Goal: Task Accomplishment & Management: Complete application form

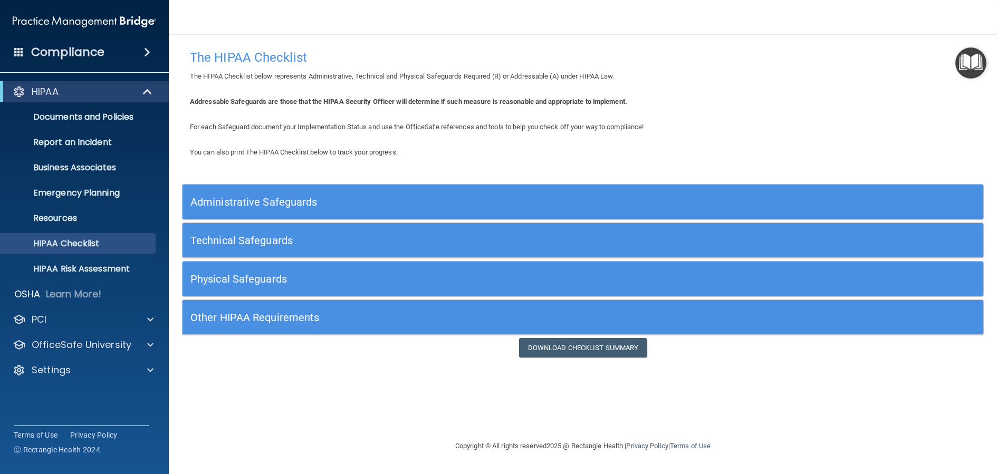
click at [300, 196] on h5 "Administrative Safeguards" at bounding box center [482, 202] width 585 height 12
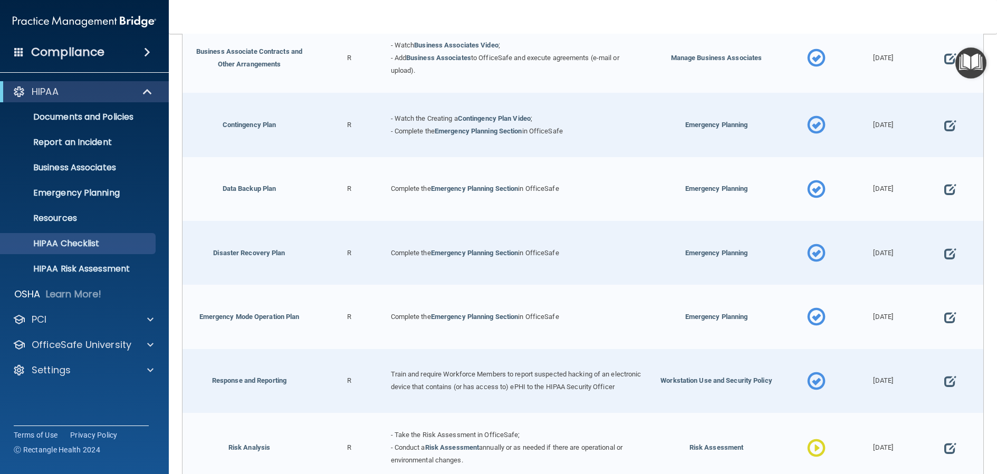
scroll to position [475, 0]
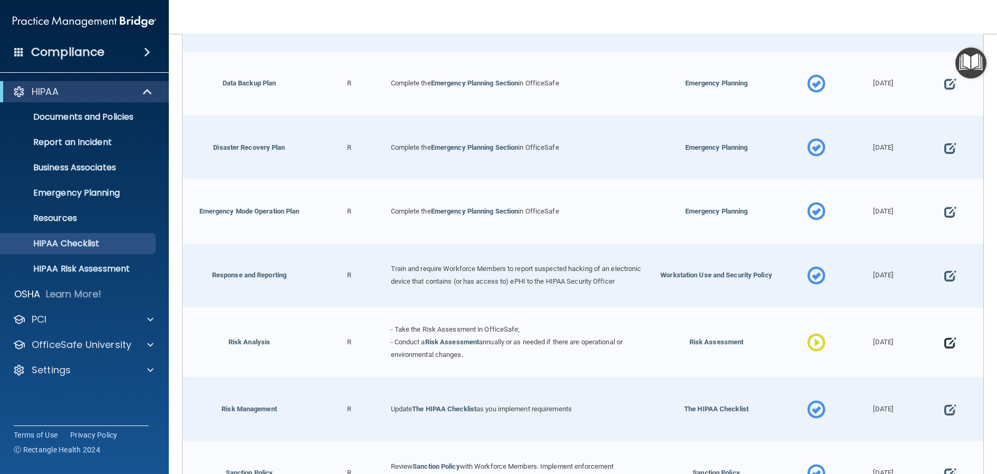
click at [948, 349] on span at bounding box center [950, 343] width 12 height 32
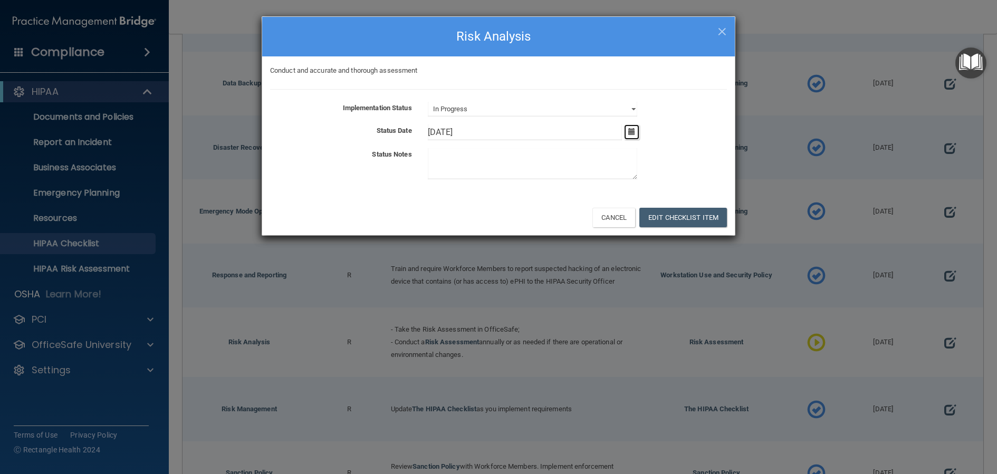
click at [630, 131] on icon "button" at bounding box center [631, 131] width 7 height 7
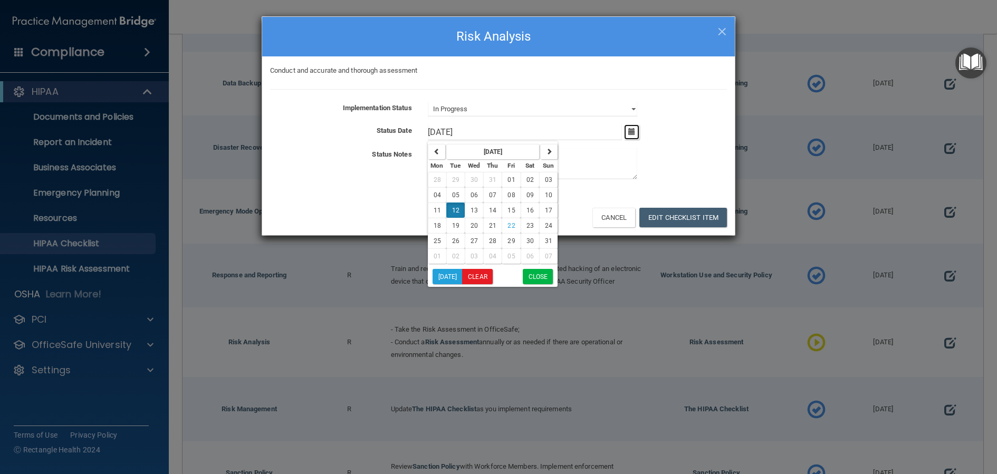
click at [635, 132] on icon "button" at bounding box center [631, 131] width 7 height 7
click at [637, 107] on select "Not Started In Progress Completed" at bounding box center [532, 109] width 209 height 15
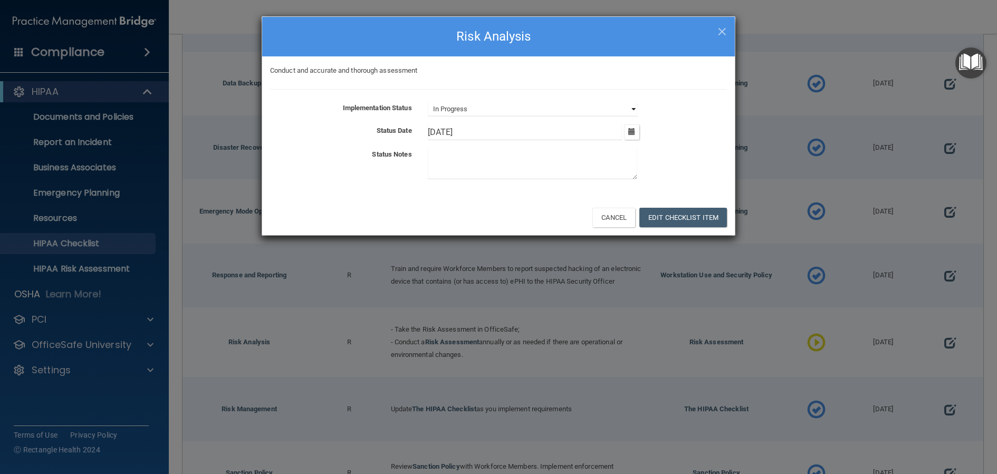
select select "completed"
click at [428, 102] on select "Not Started In Progress Completed" at bounding box center [532, 109] width 209 height 15
click at [633, 130] on icon "button" at bounding box center [631, 131] width 7 height 7
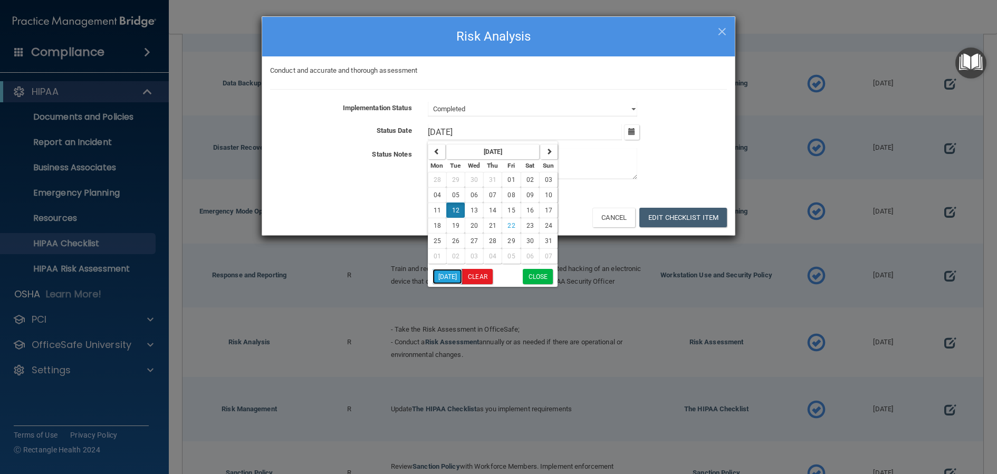
click at [448, 278] on button "[DATE]" at bounding box center [448, 276] width 30 height 15
type input "[DATE]"
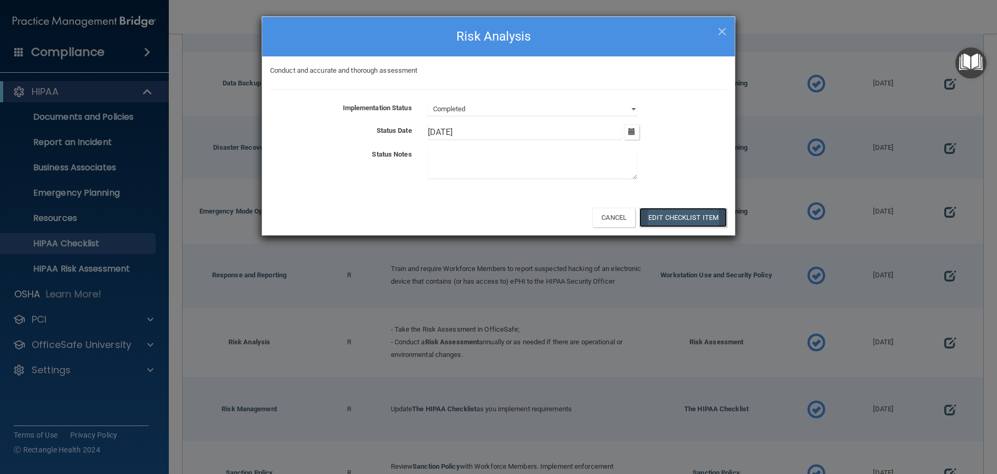
click at [696, 216] on button "Edit Checklist Item" at bounding box center [683, 218] width 88 height 20
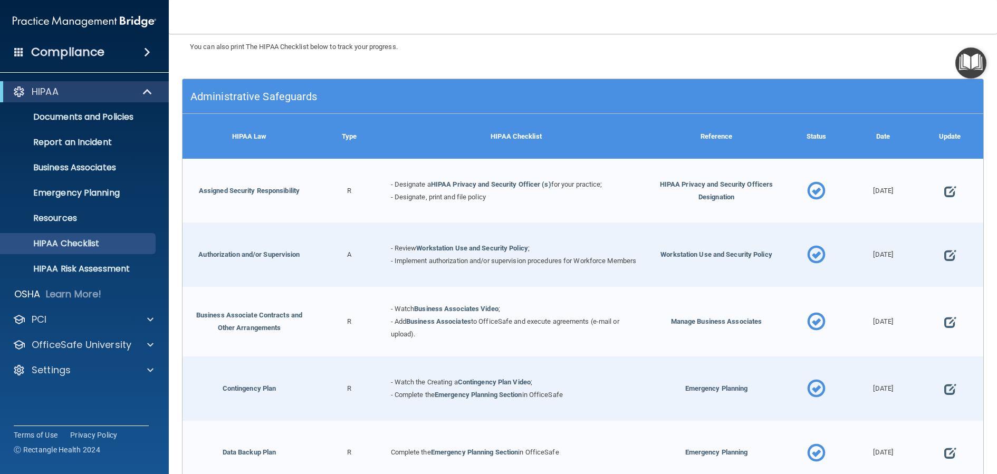
scroll to position [53, 0]
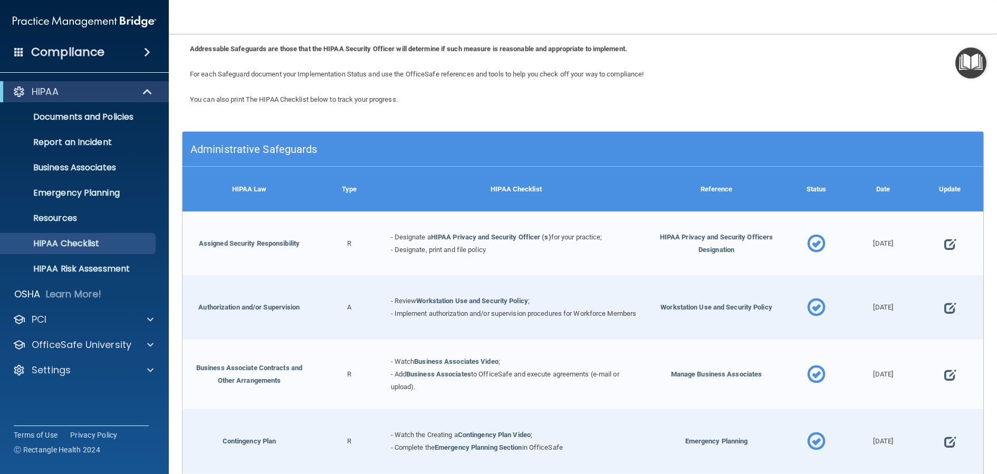
click at [491, 146] on h5 "Administrative Safeguards" at bounding box center [482, 149] width 585 height 12
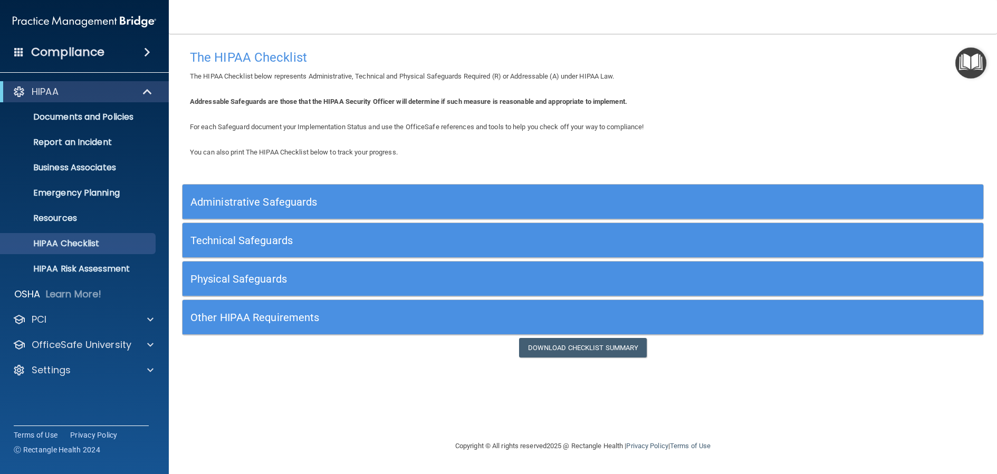
scroll to position [0, 0]
click at [485, 241] on h5 "Technical Safeguards" at bounding box center [482, 241] width 585 height 12
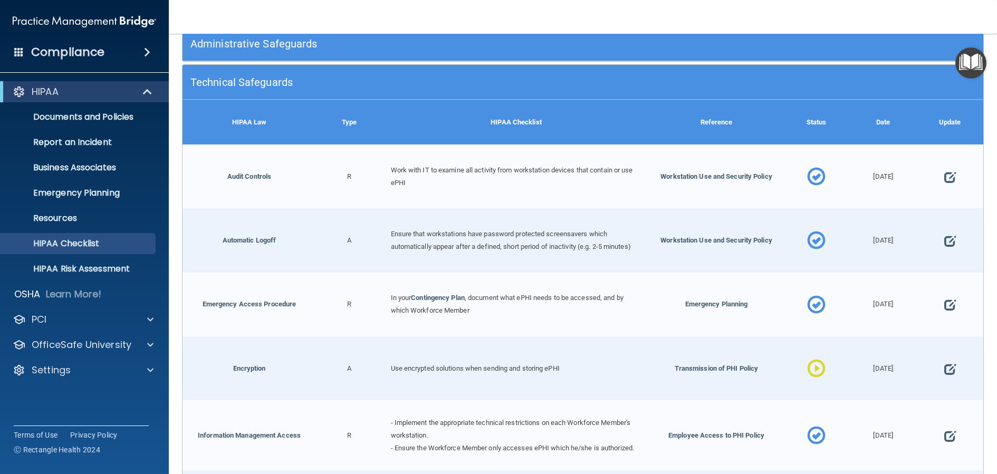
scroll to position [211, 0]
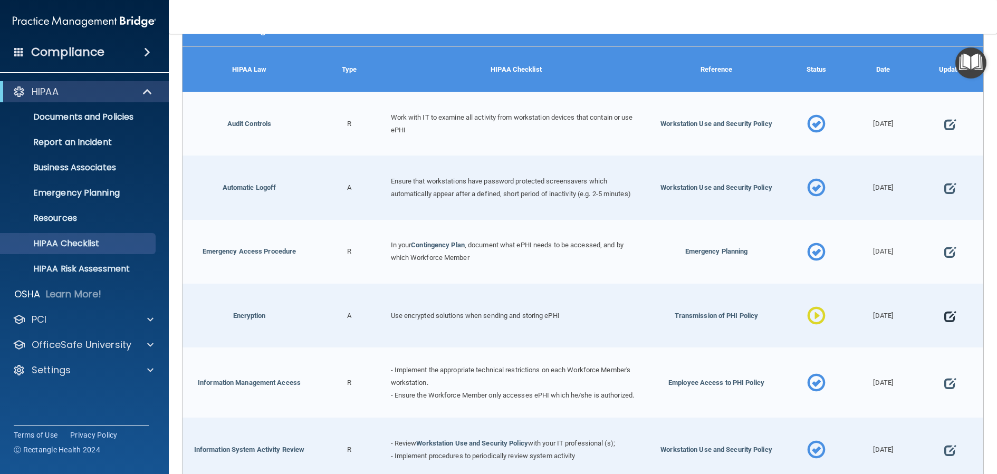
click at [944, 314] on span at bounding box center [950, 316] width 12 height 32
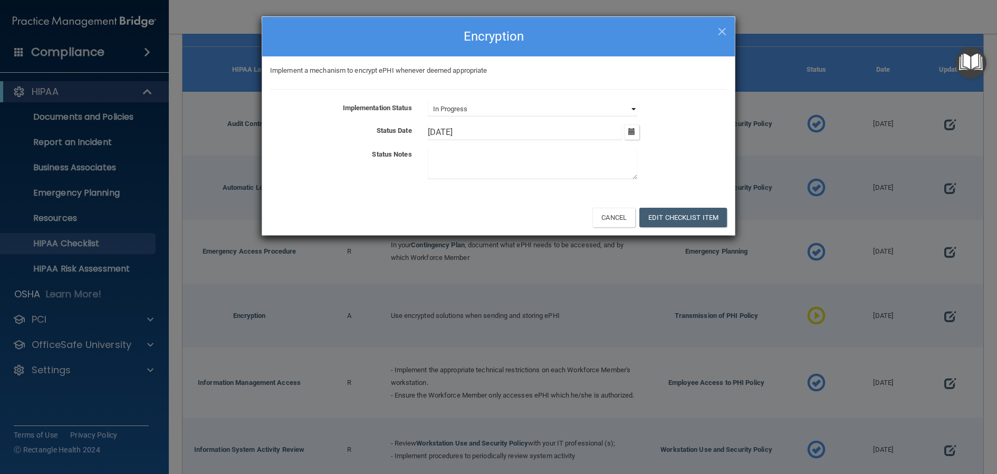
click at [635, 107] on select "Not Started In Progress Completed" at bounding box center [532, 109] width 209 height 15
select select "completed"
click at [428, 102] on select "Not Started In Progress Completed" at bounding box center [532, 109] width 209 height 15
click at [630, 133] on icon "button" at bounding box center [631, 131] width 7 height 7
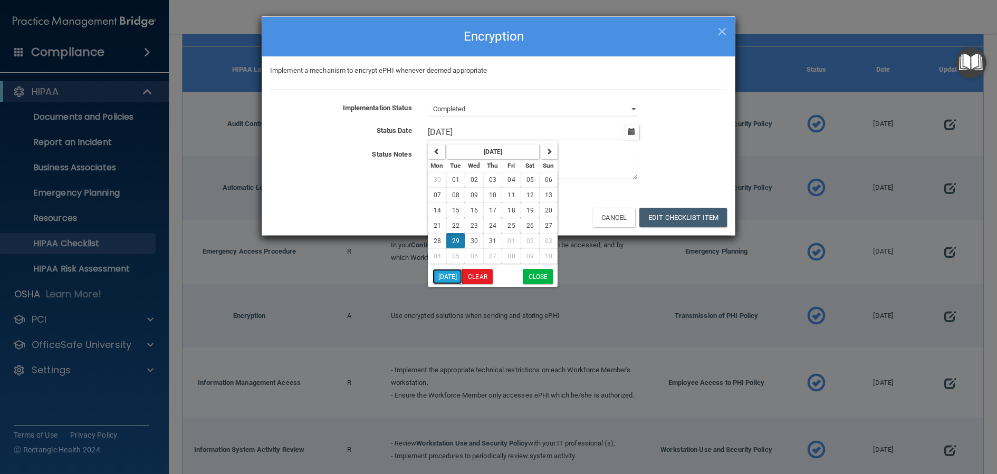
click at [433, 279] on button "[DATE]" at bounding box center [448, 276] width 30 height 15
type input "[DATE]"
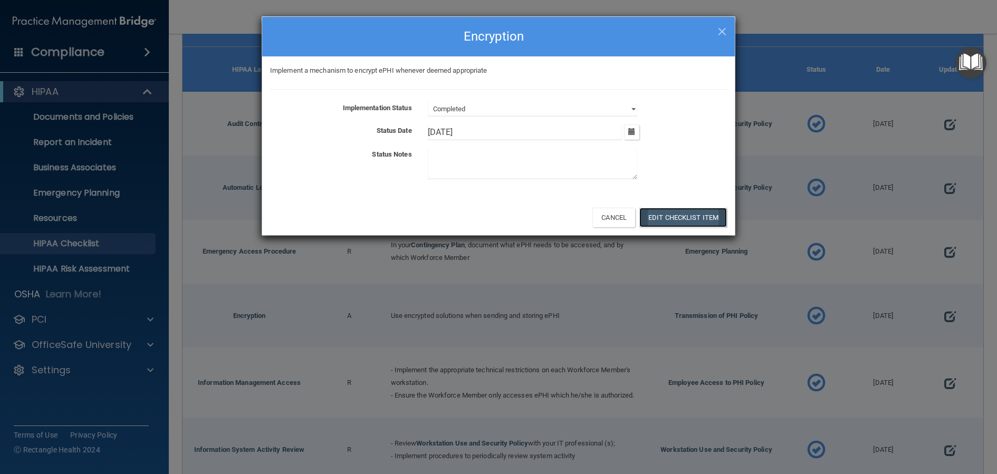
click at [671, 215] on button "Edit Checklist Item" at bounding box center [683, 218] width 88 height 20
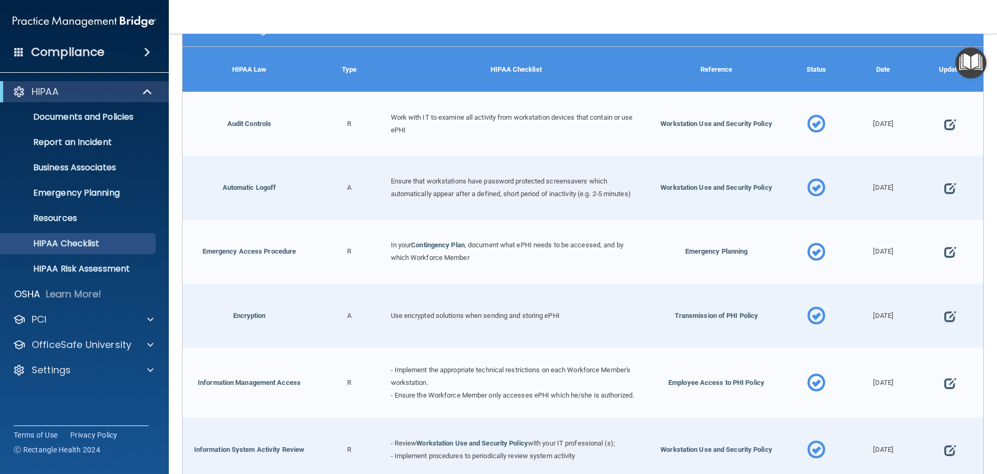
scroll to position [53, 0]
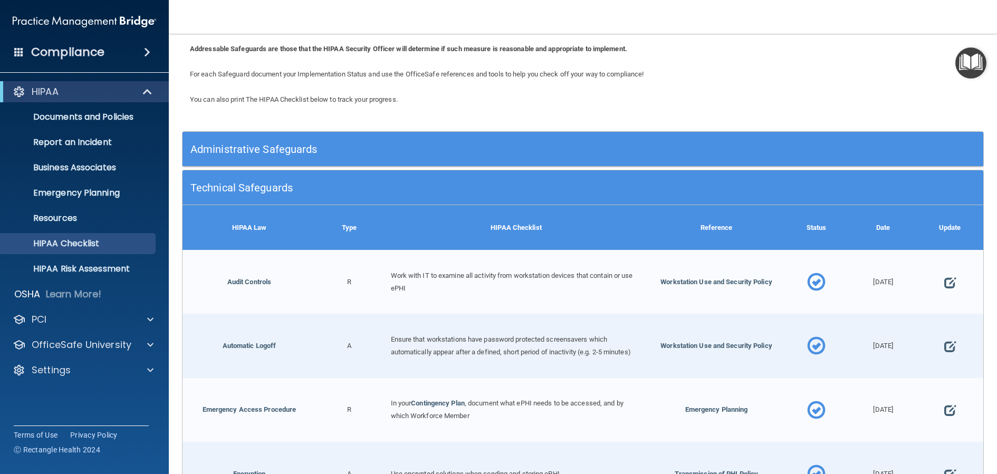
click at [511, 203] on div "Technical Safeguards" at bounding box center [583, 187] width 801 height 35
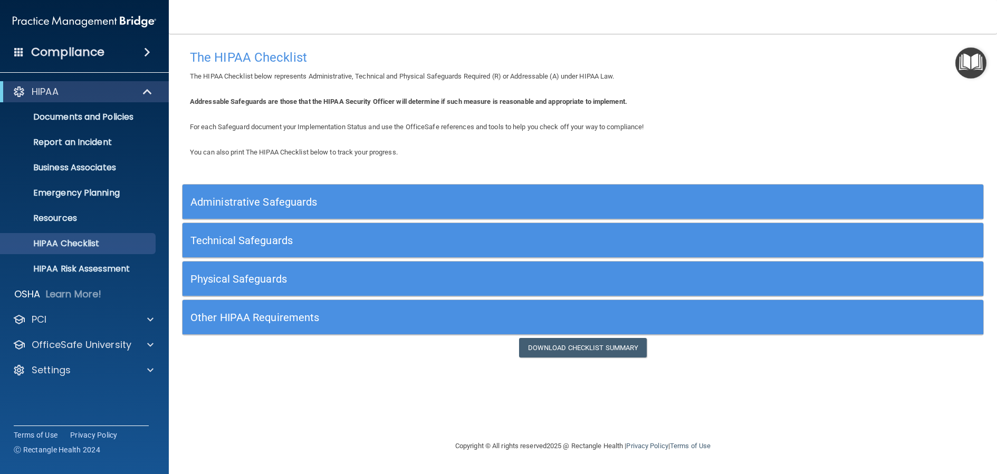
scroll to position [0, 0]
click at [509, 279] on h5 "Physical Safeguards" at bounding box center [482, 279] width 585 height 12
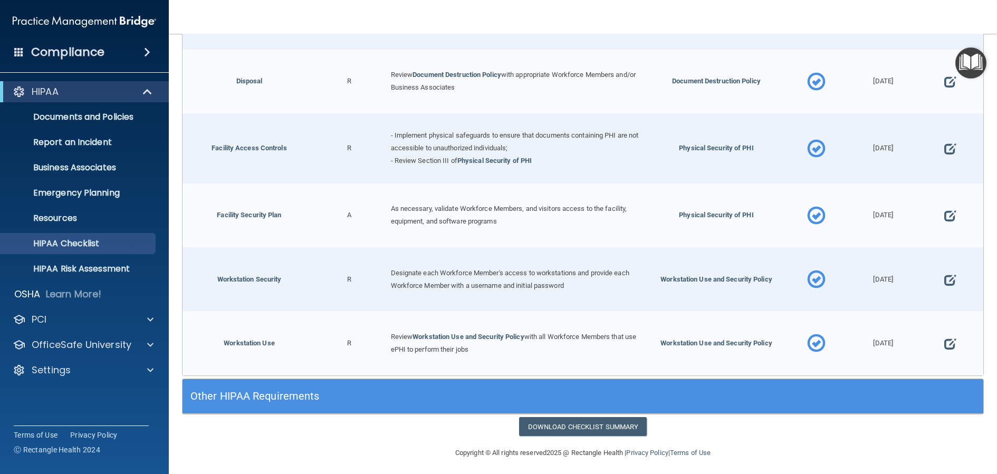
scroll to position [209, 0]
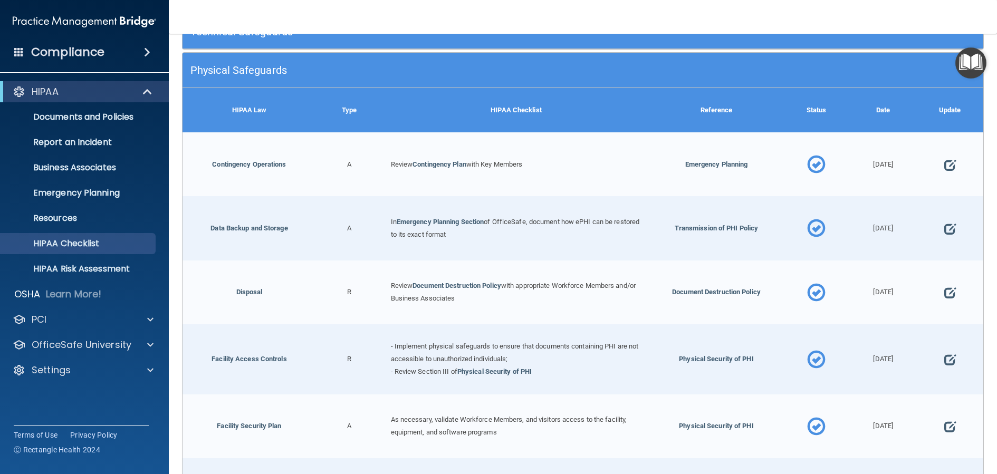
click at [502, 68] on h5 "Physical Safeguards" at bounding box center [482, 70] width 585 height 12
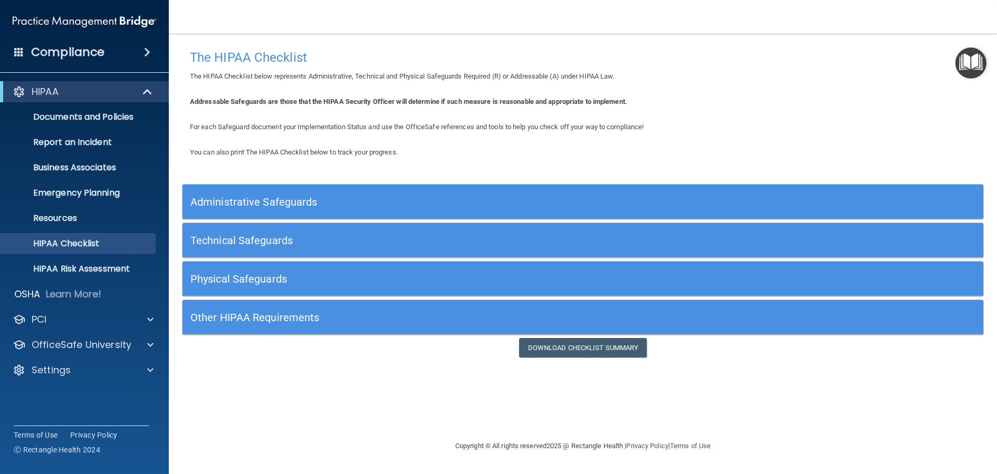
click at [502, 319] on h5 "Other HIPAA Requirements" at bounding box center [482, 318] width 585 height 12
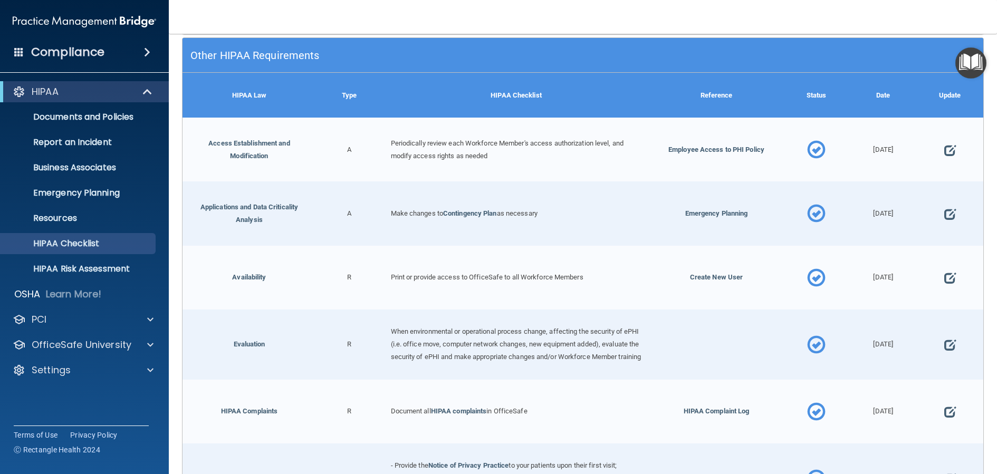
scroll to position [157, 0]
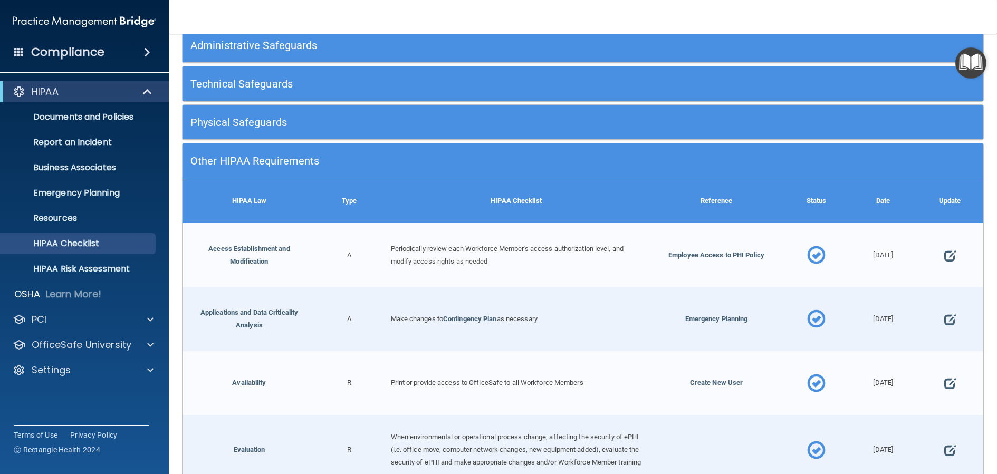
click at [496, 162] on h5 "Other HIPAA Requirements" at bounding box center [482, 161] width 585 height 12
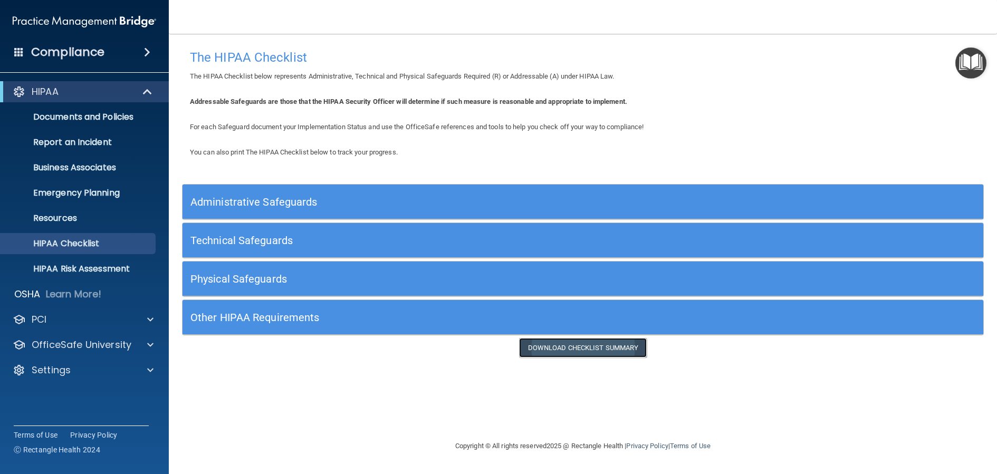
click at [583, 349] on link "Download Checklist Summary" at bounding box center [583, 348] width 128 height 20
click at [77, 119] on p "Documents and Policies" at bounding box center [79, 117] width 144 height 11
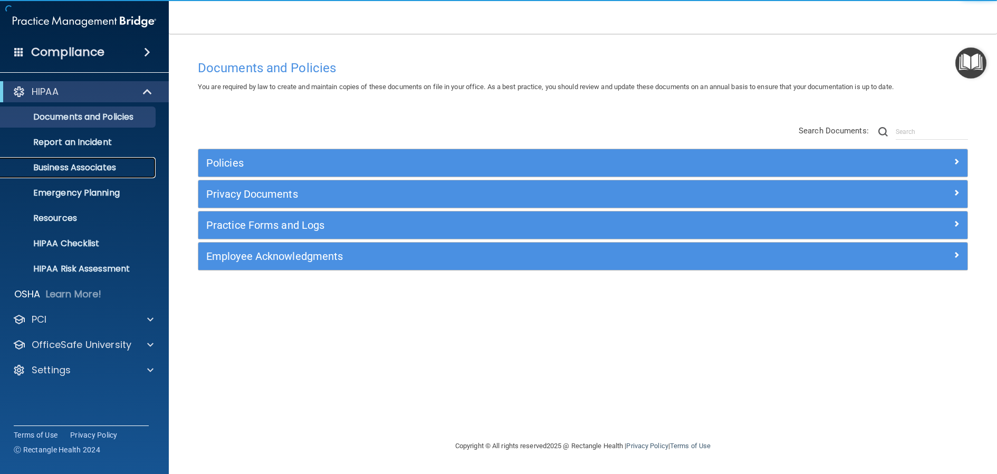
click at [66, 166] on p "Business Associates" at bounding box center [79, 167] width 144 height 11
